Goal: Information Seeking & Learning: Find specific page/section

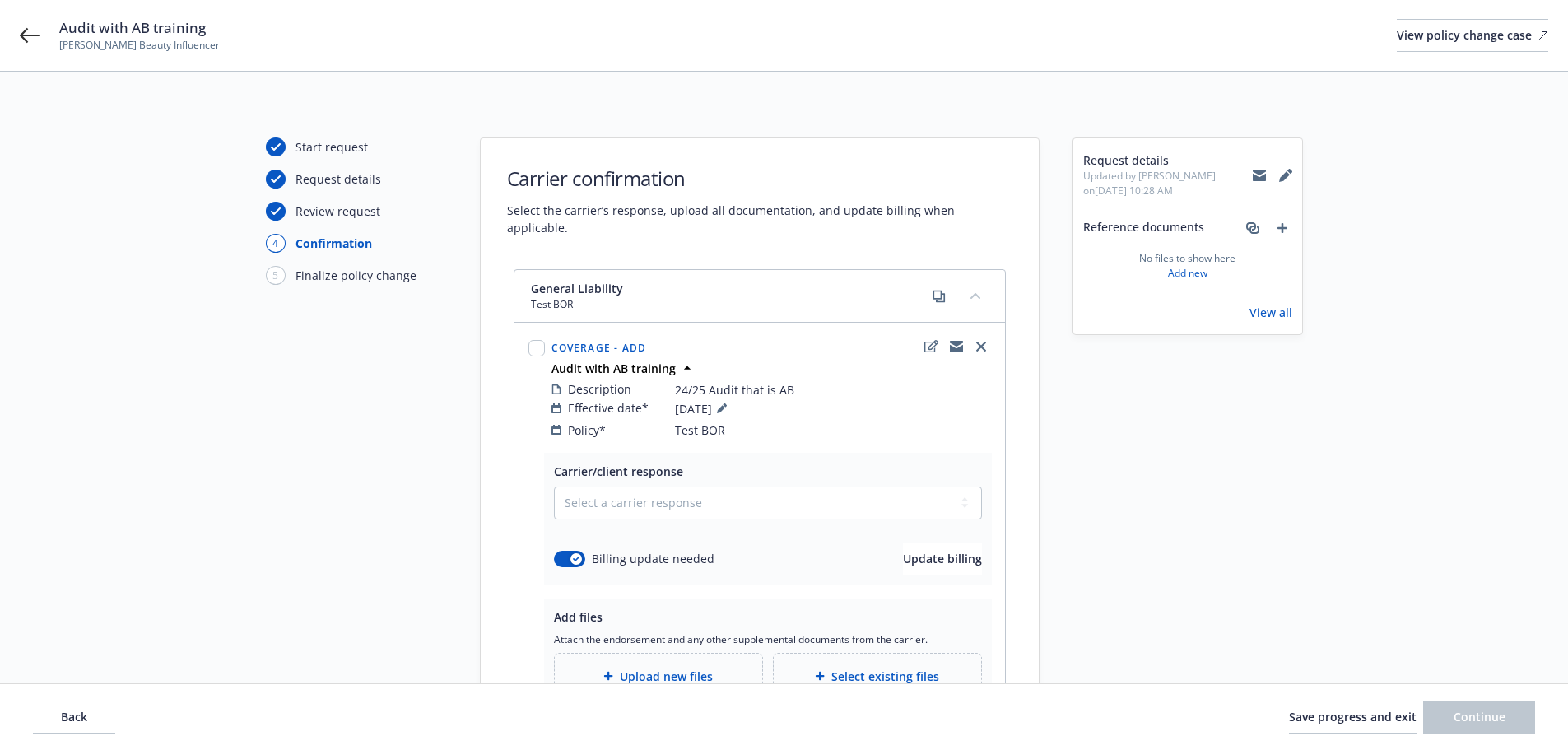
scroll to position [82, 0]
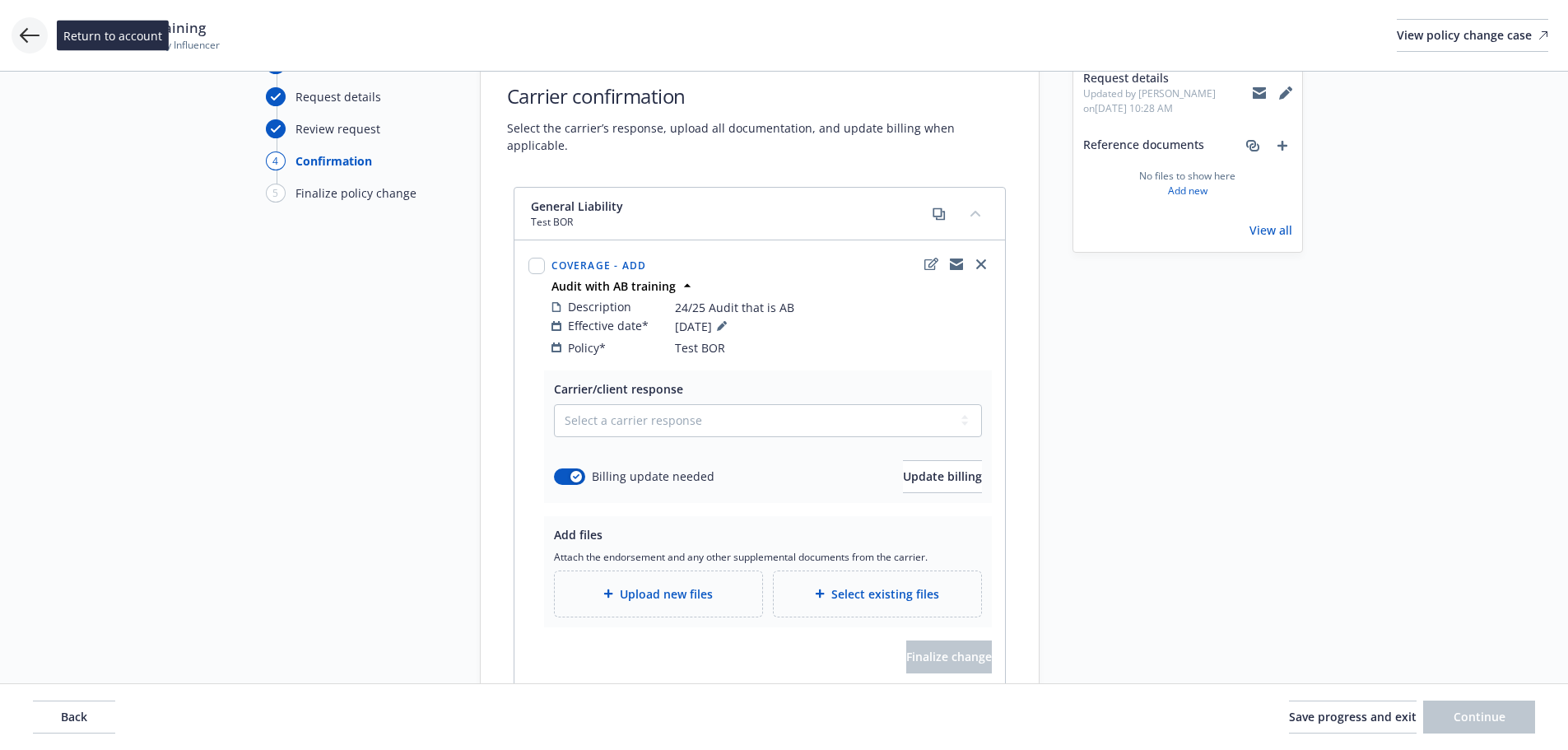
click at [31, 37] on icon at bounding box center [29, 35] width 20 height 14
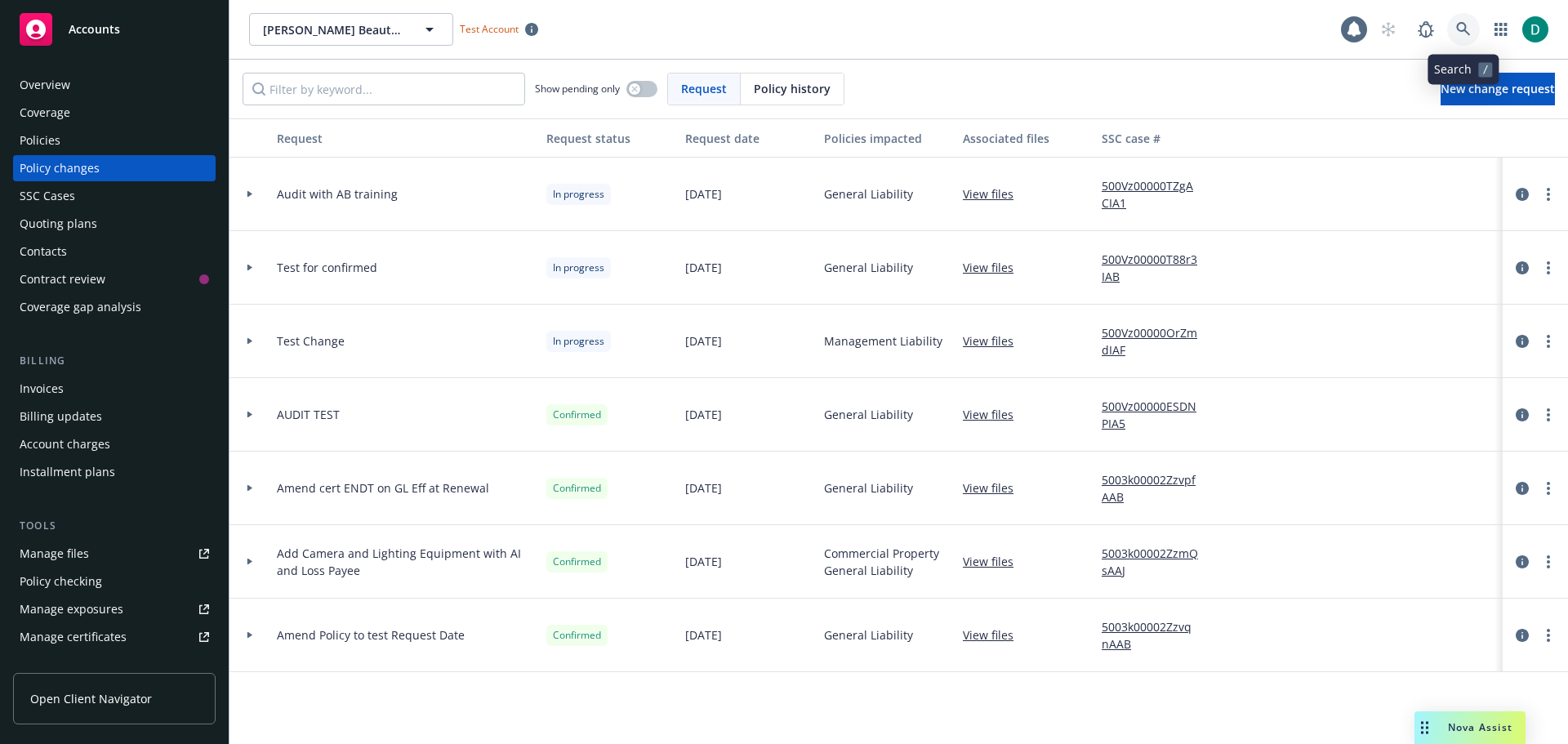
click at [1459, 31] on icon at bounding box center [1463, 29] width 13 height 13
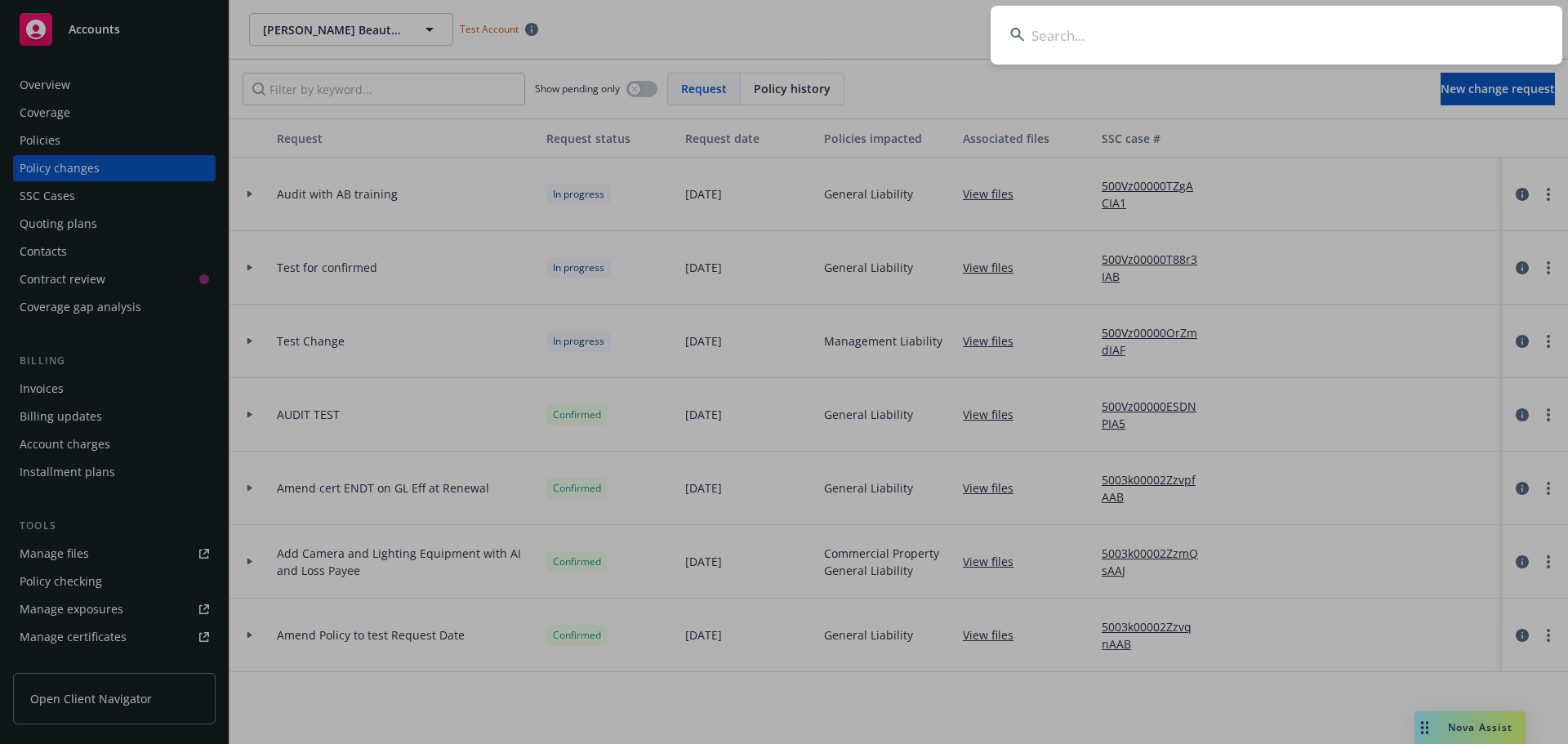
click at [1124, 32] on input at bounding box center [1277, 35] width 572 height 59
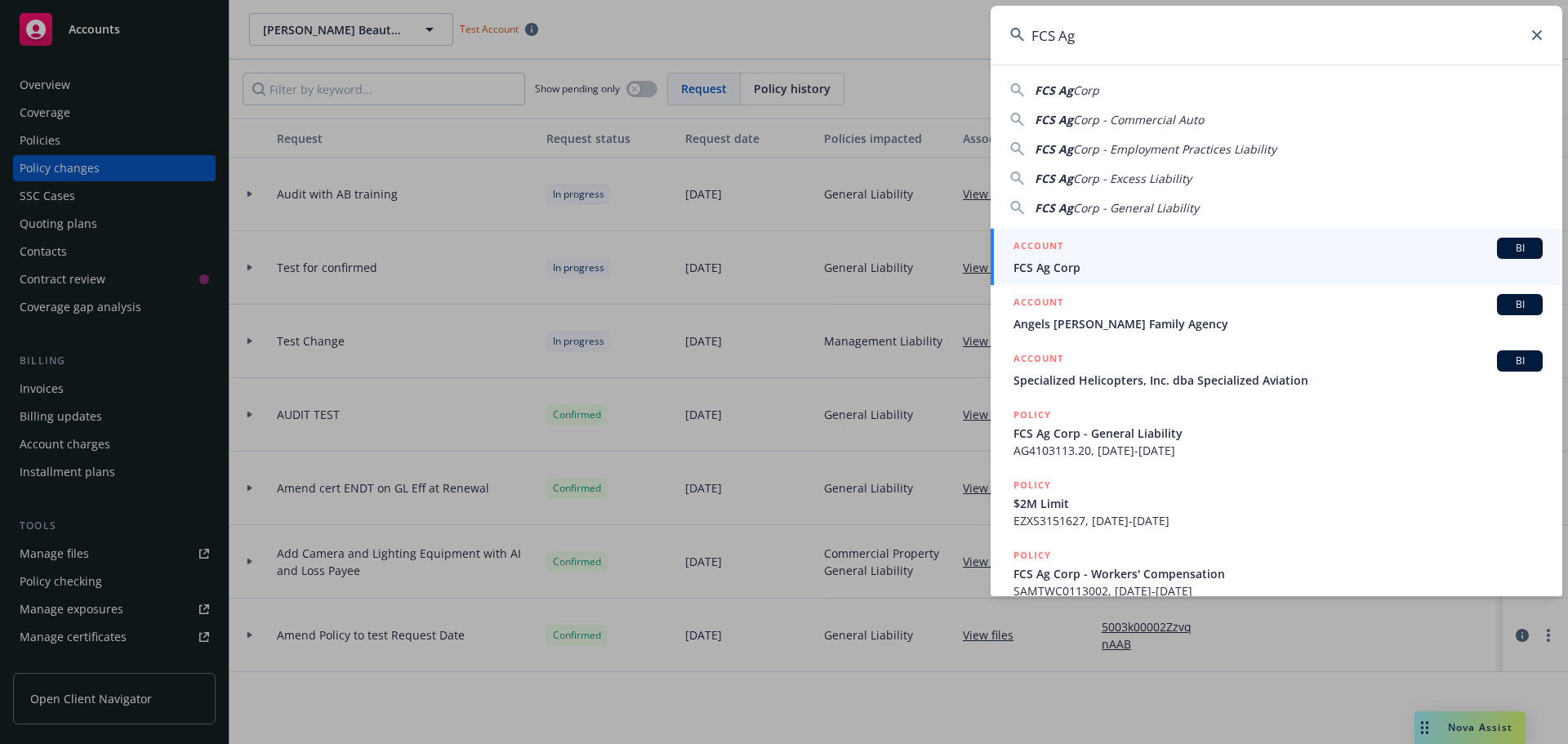
type input "FCS Ag"
click at [1065, 266] on span "FCS Ag Corp" at bounding box center [1278, 267] width 529 height 17
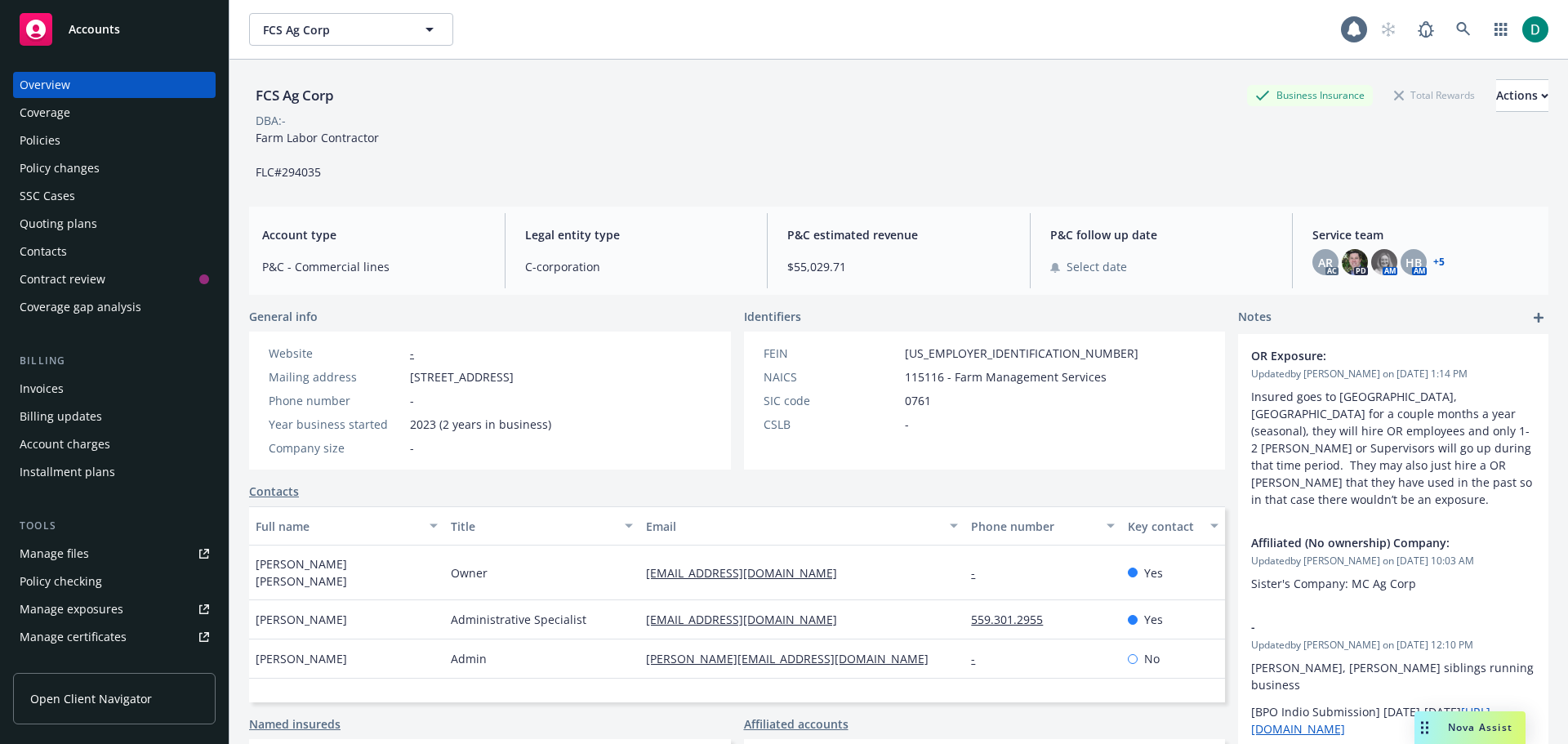
click at [50, 146] on div "Policies" at bounding box center [40, 140] width 40 height 26
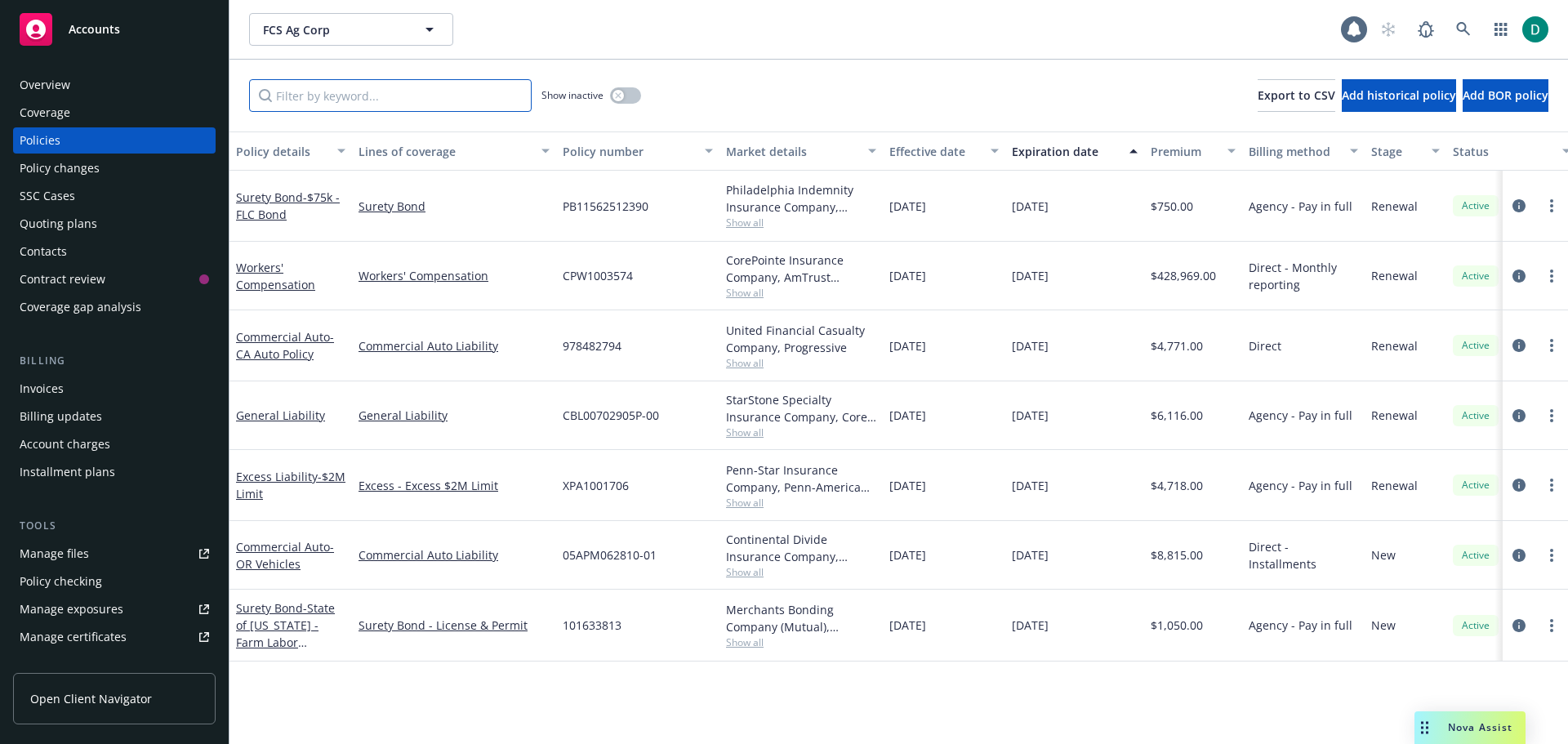
click at [389, 89] on input "Filter by keyword..." at bounding box center [390, 95] width 283 height 33
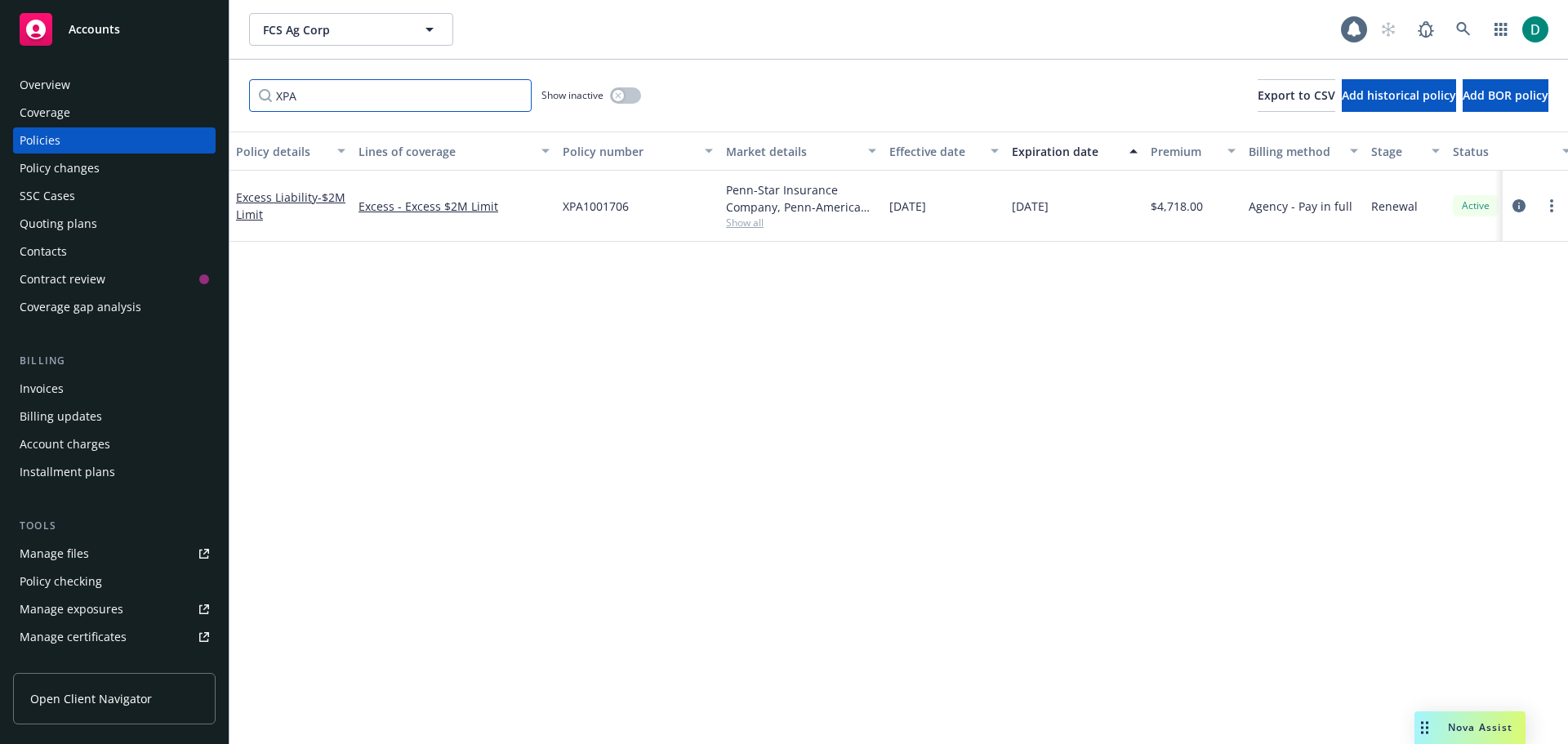
type input "XPA"
click at [73, 88] on div "Overview" at bounding box center [114, 84] width 190 height 26
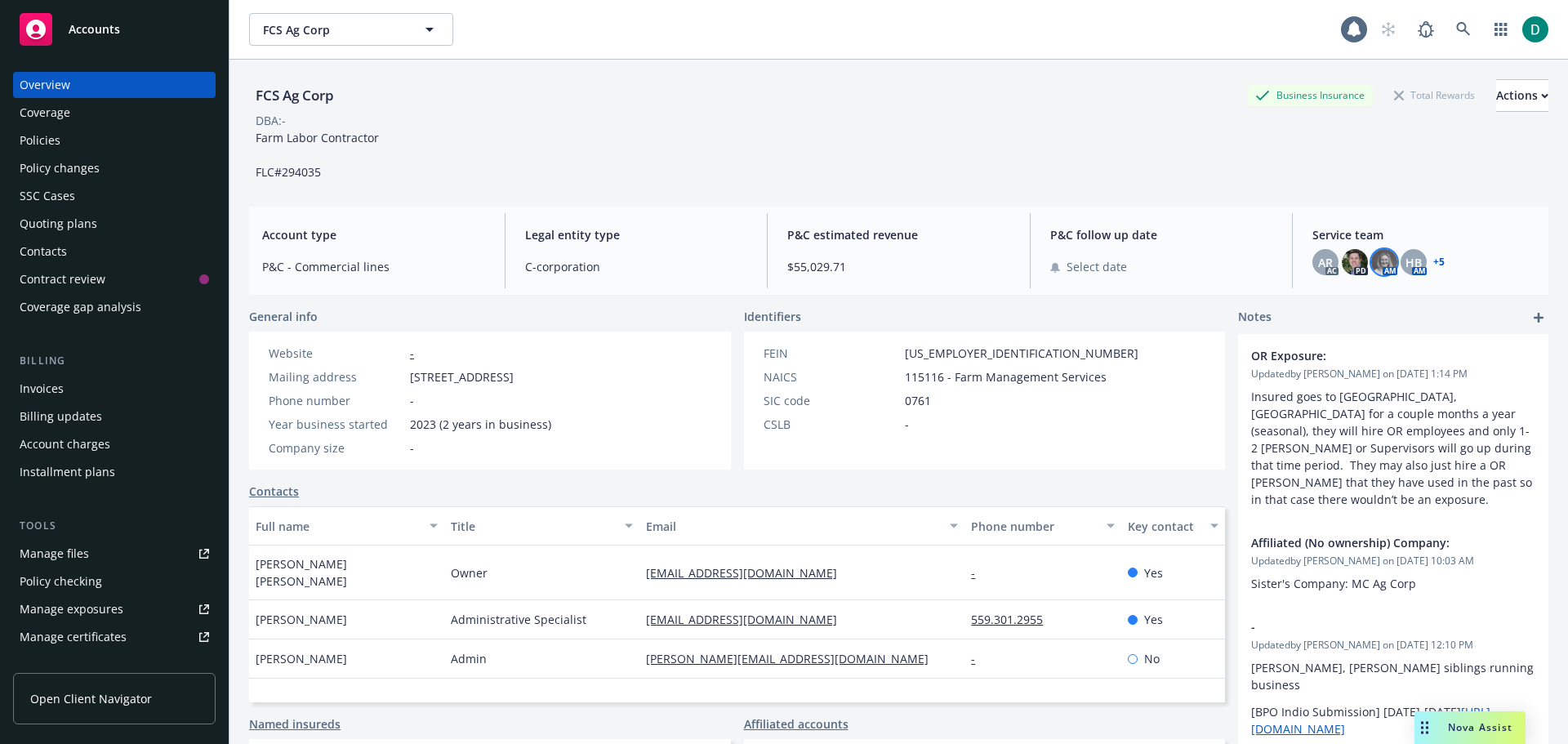
click at [1371, 259] on img at bounding box center [1384, 261] width 26 height 26
click at [1406, 257] on span "HB" at bounding box center [1414, 262] width 16 height 17
click at [1312, 267] on div "AR" at bounding box center [1325, 261] width 26 height 26
click at [1345, 262] on img at bounding box center [1355, 261] width 26 height 26
click at [1433, 258] on link "+ 5" at bounding box center [1439, 262] width 12 height 10
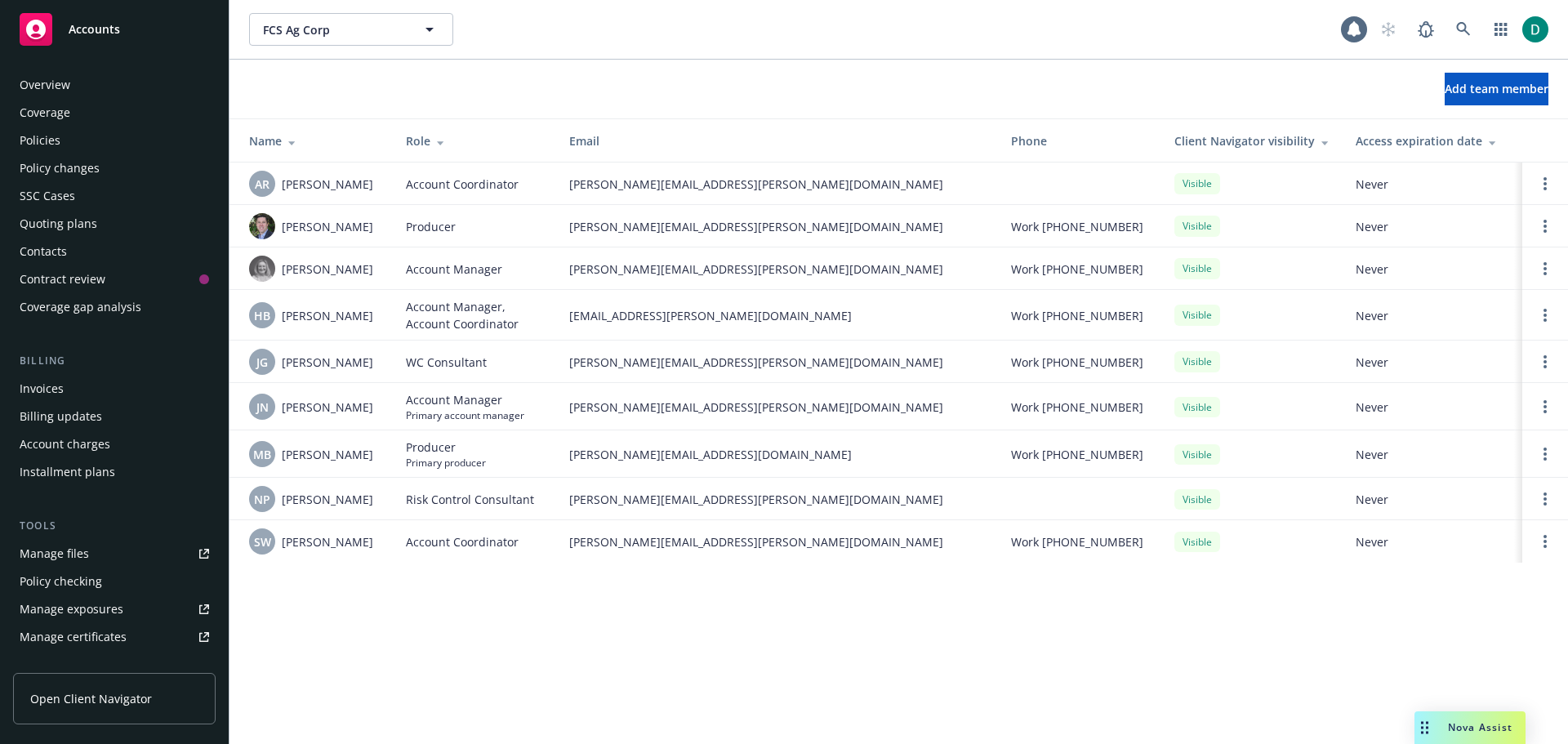
click at [62, 139] on div "Policies" at bounding box center [114, 140] width 190 height 26
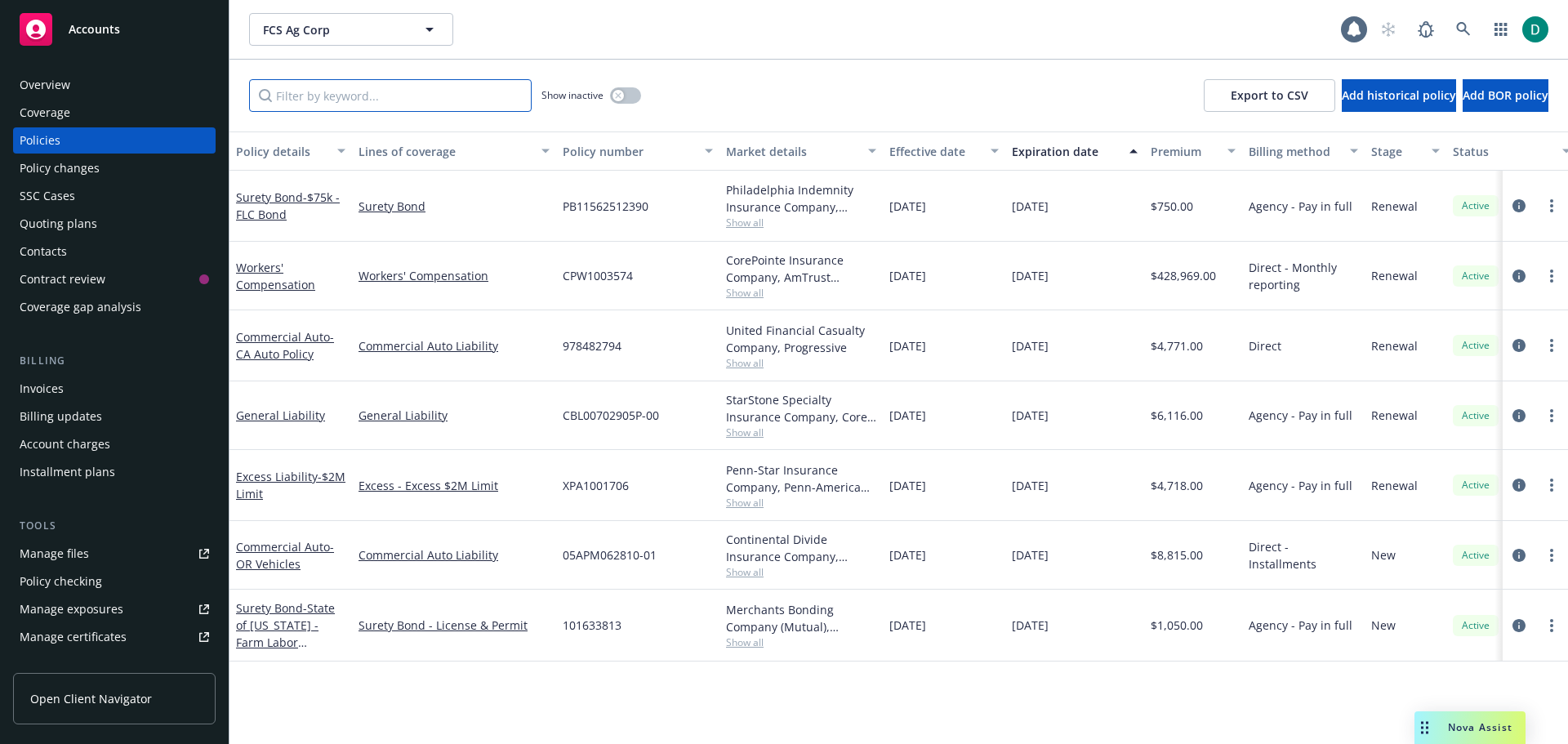
click at [308, 109] on input "Filter by keyword..." at bounding box center [390, 95] width 283 height 33
click at [287, 412] on link "General Liability" at bounding box center [281, 415] width 89 height 15
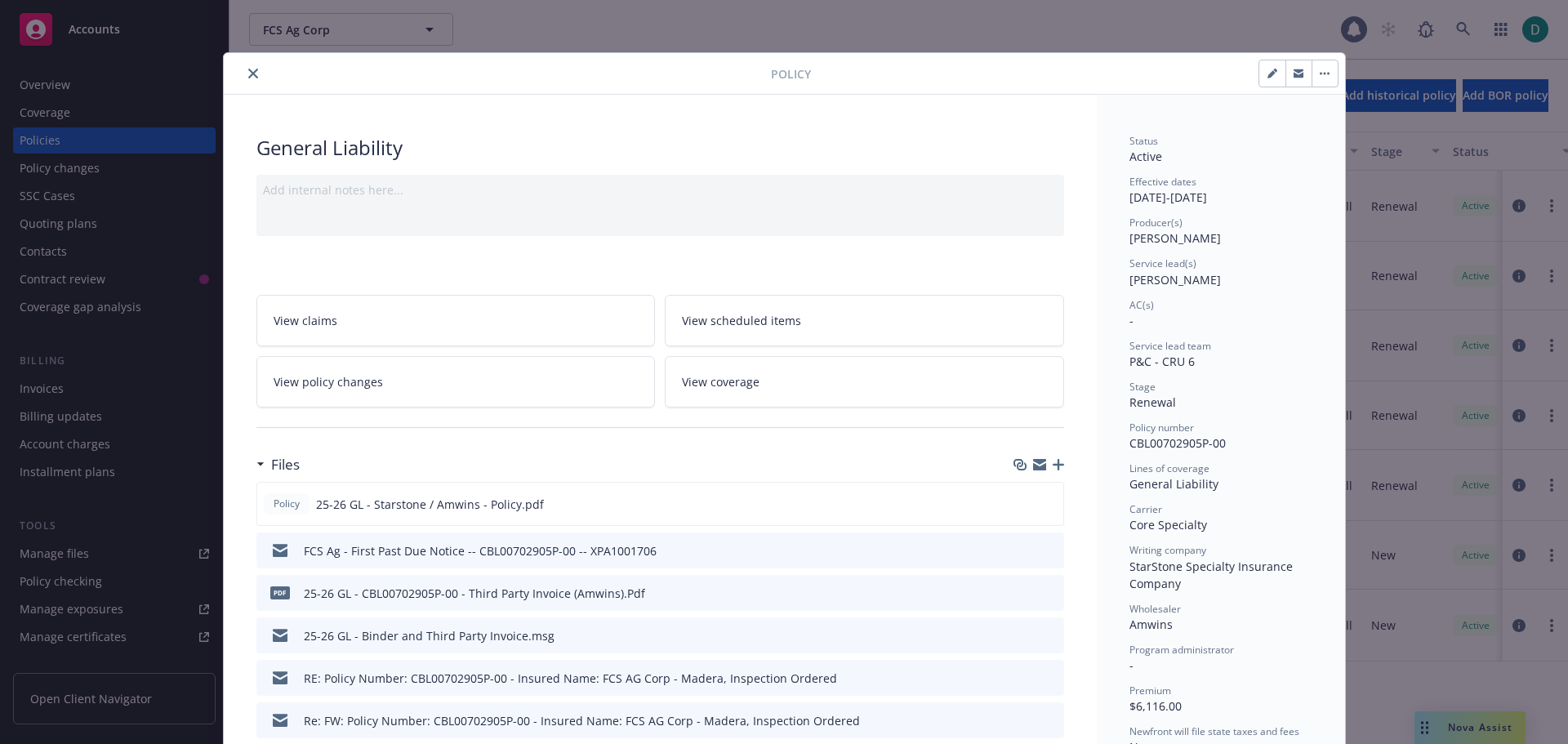
click at [250, 75] on icon "close" at bounding box center [253, 73] width 10 height 10
